Goal: Task Accomplishment & Management: Use online tool/utility

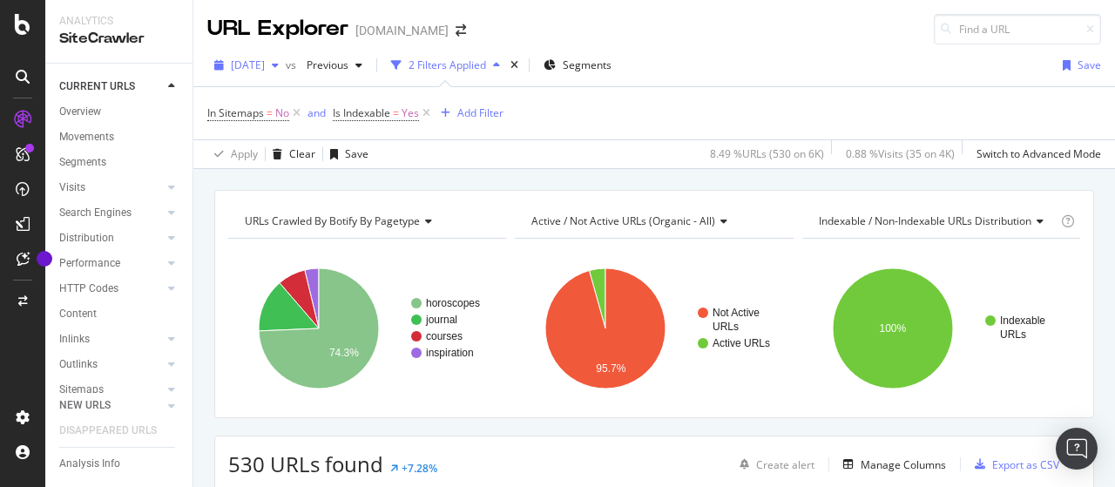
click at [265, 64] on span "[DATE]" at bounding box center [248, 65] width 34 height 15
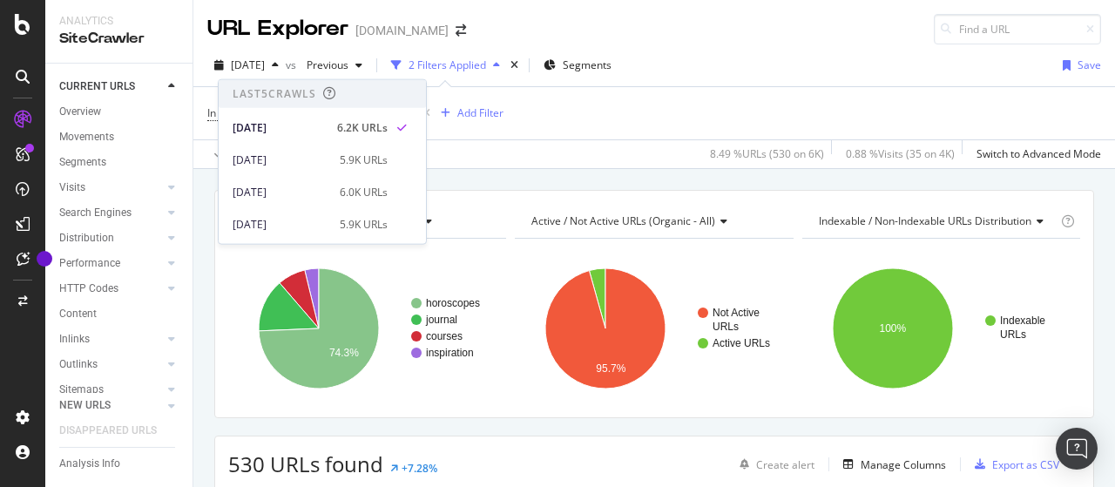
click at [628, 18] on div "URL Explorer [DOMAIN_NAME]" at bounding box center [654, 22] width 922 height 44
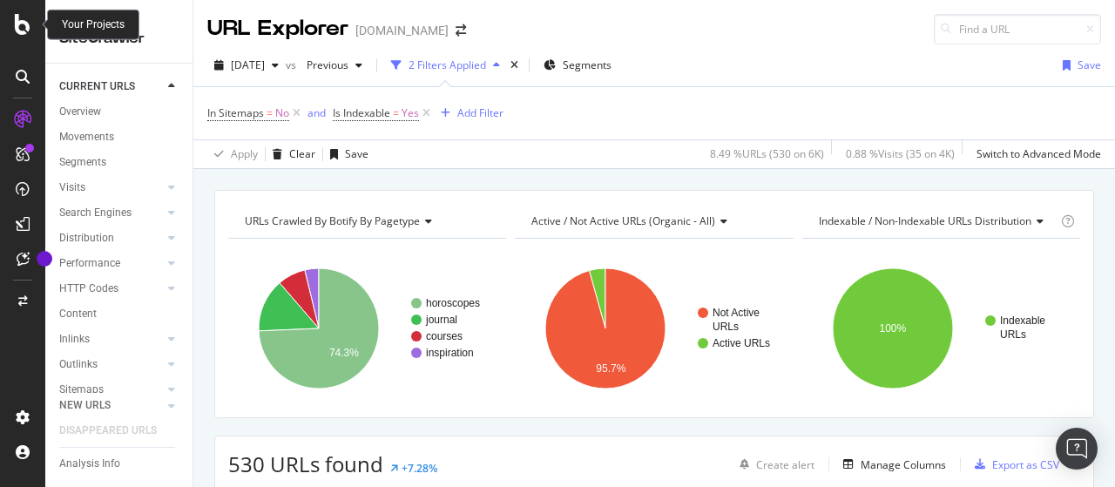
click at [23, 29] on icon at bounding box center [23, 24] width 16 height 21
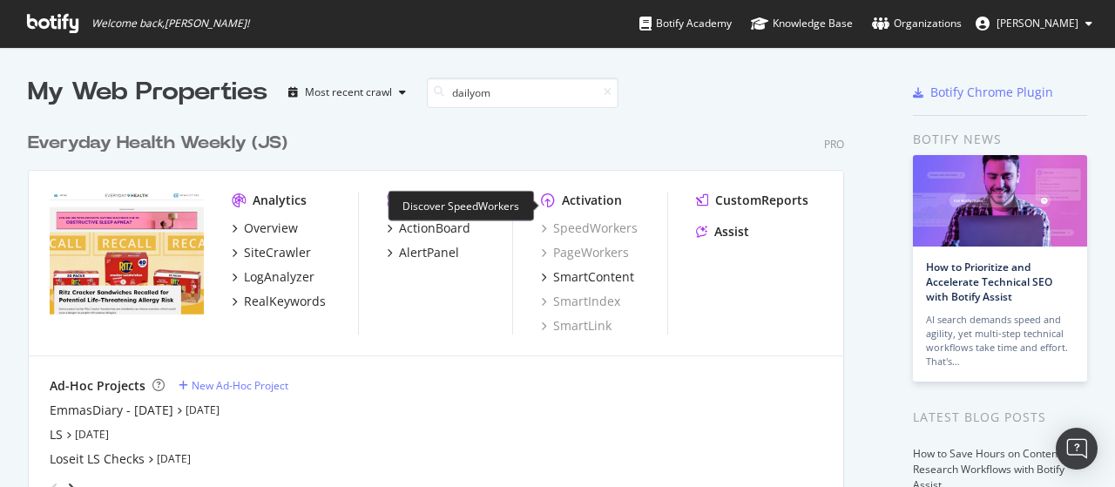
scroll to position [261, 0]
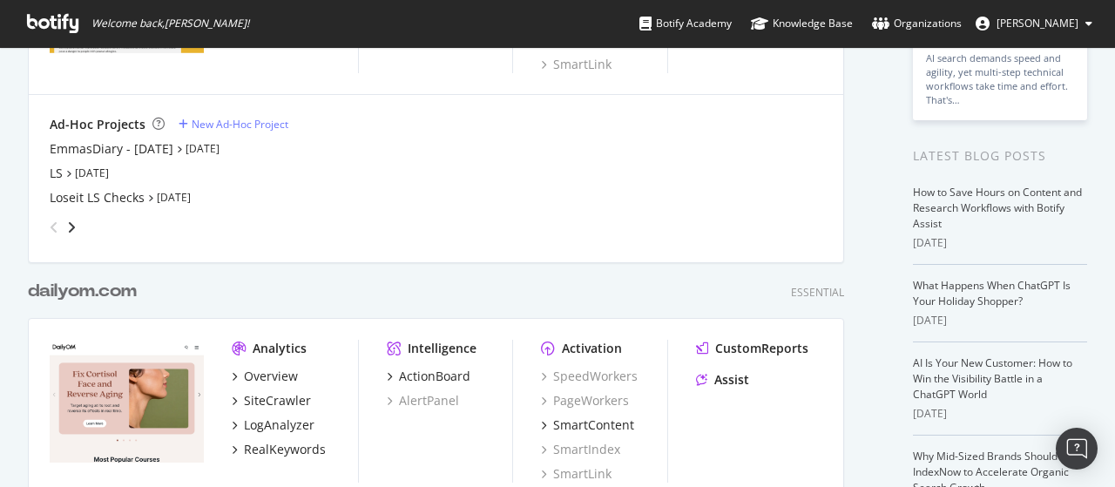
type input "dailyom"
click at [92, 289] on b "dailyom" at bounding box center [61, 290] width 67 height 17
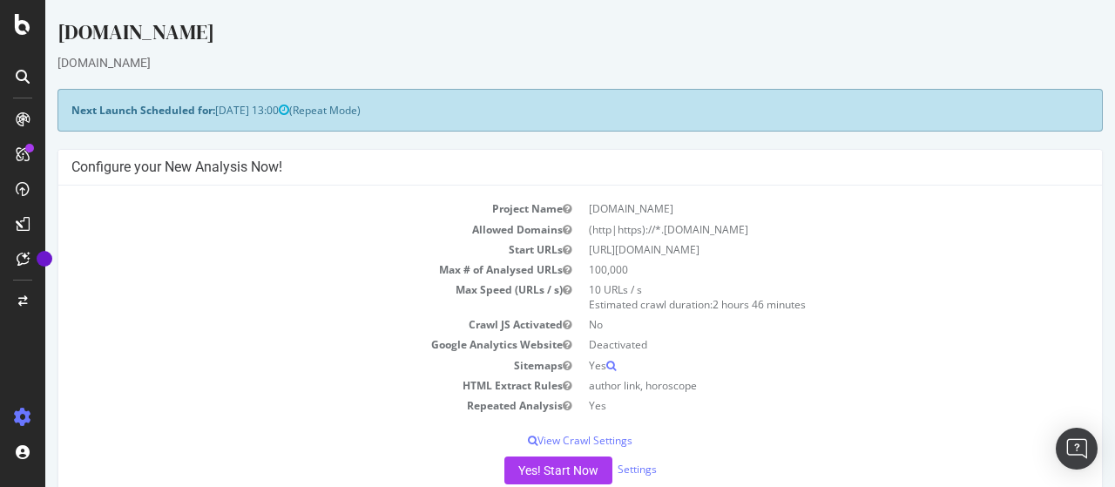
scroll to position [87, 0]
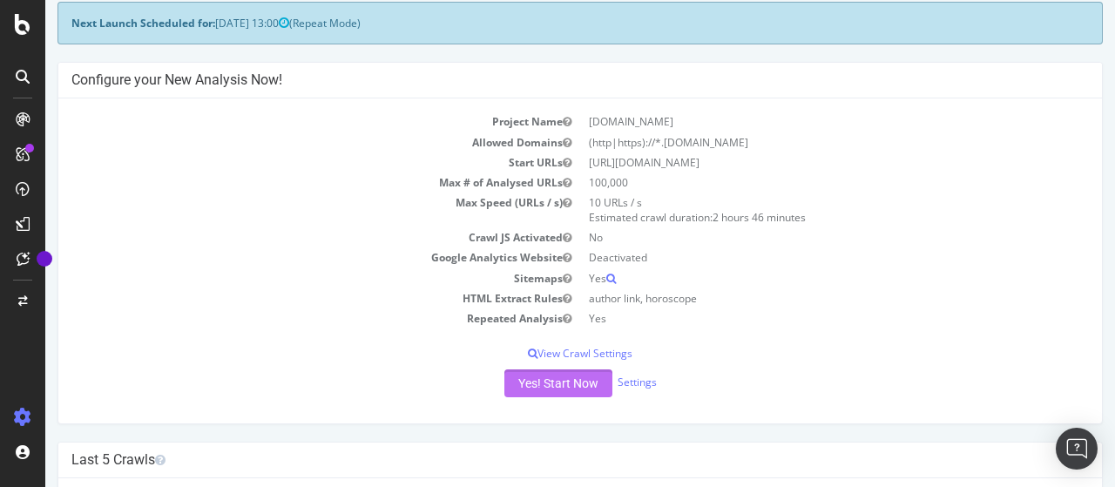
click at [542, 379] on button "Yes! Start Now" at bounding box center [559, 383] width 108 height 28
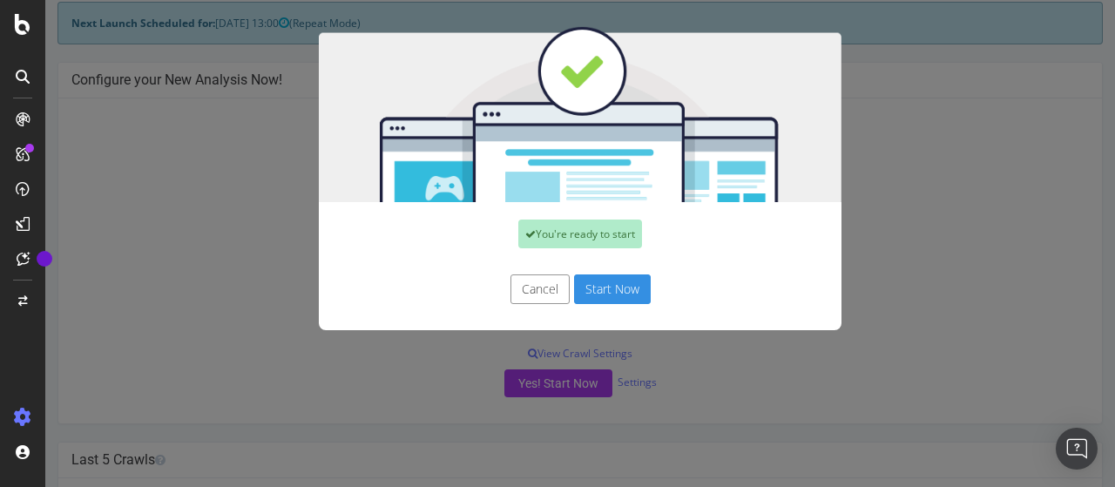
click at [601, 288] on button "Start Now" at bounding box center [612, 289] width 77 height 30
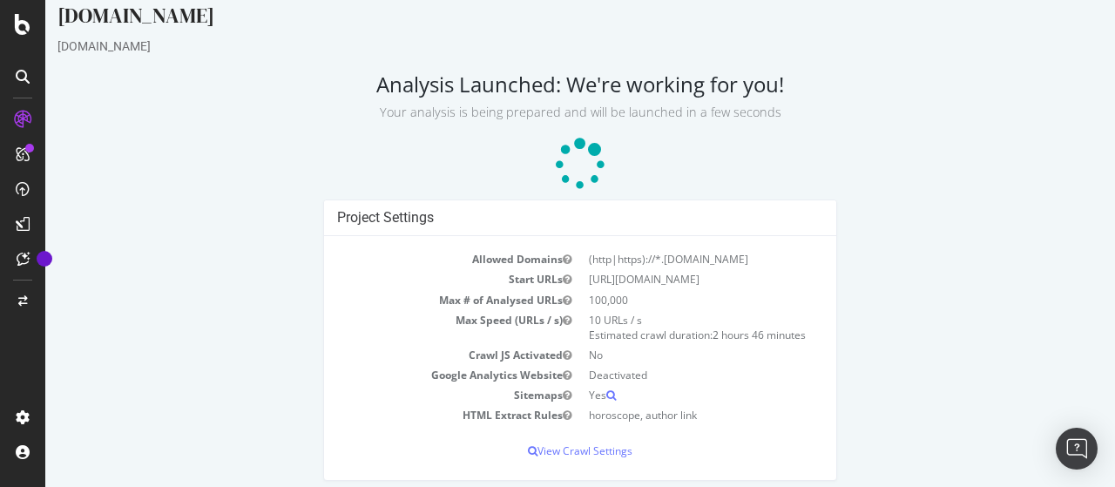
scroll to position [26, 0]
